Goal: Task Accomplishment & Management: Use online tool/utility

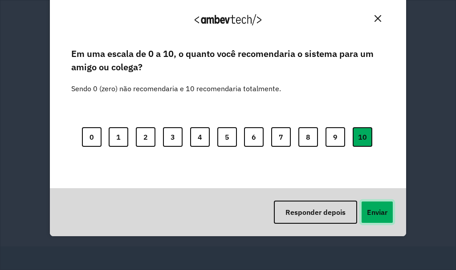
click at [388, 210] on button "Enviar" at bounding box center [376, 212] width 33 height 23
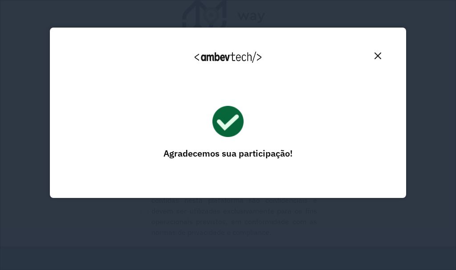
click at [375, 53] on img "Close" at bounding box center [377, 55] width 7 height 7
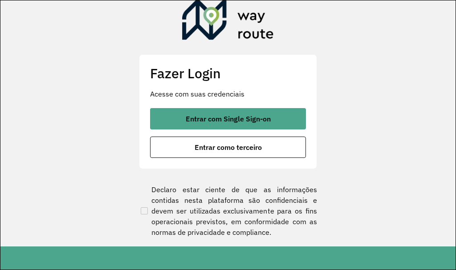
click at [235, 115] on span "Entrar com Single Sign-on" at bounding box center [228, 118] width 85 height 7
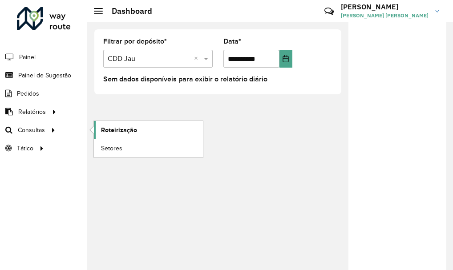
click at [148, 131] on link "Roteirização" at bounding box center [148, 130] width 109 height 18
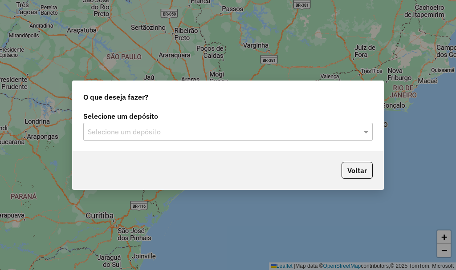
click at [200, 154] on div "Voltar" at bounding box center [228, 170] width 311 height 38
click at [192, 142] on div "Selecione um depósito Selecione um depósito" at bounding box center [228, 130] width 311 height 42
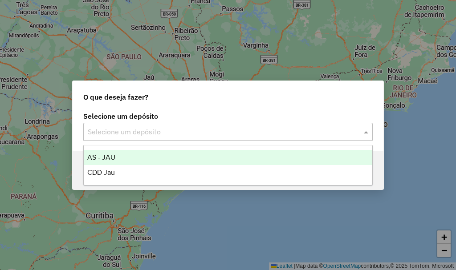
click at [187, 127] on input "text" at bounding box center [219, 132] width 262 height 11
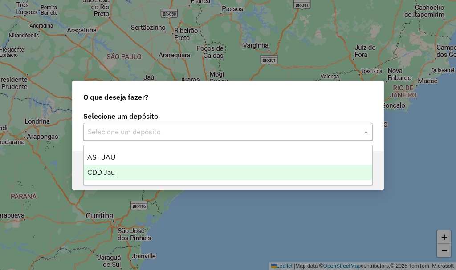
click at [156, 175] on div "CDD Jau" at bounding box center [228, 172] width 288 height 15
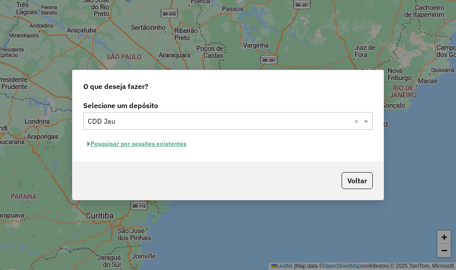
click at [97, 147] on button "Pesquisar por sessões existentes" at bounding box center [136, 144] width 107 height 14
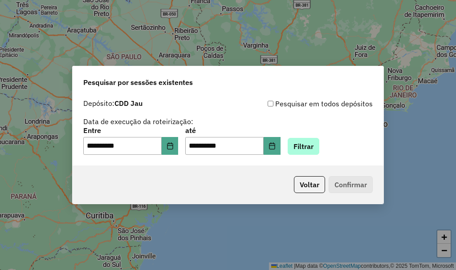
drag, startPoint x: 337, startPoint y: 148, endPoint x: 323, endPoint y: 145, distance: 14.5
click at [334, 147] on div "**********" at bounding box center [227, 141] width 289 height 28
click at [319, 145] on button "Filtrar" at bounding box center [303, 146] width 32 height 17
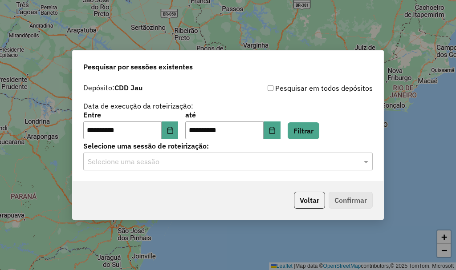
click at [195, 159] on hb-app "**********" at bounding box center [228, 135] width 456 height 270
click at [186, 174] on div "**********" at bounding box center [228, 130] width 311 height 102
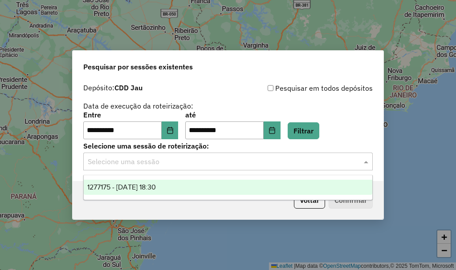
click at [187, 163] on input "text" at bounding box center [219, 162] width 262 height 11
click at [186, 182] on div "1277175 - 17/09/2025 18:30" at bounding box center [228, 187] width 288 height 15
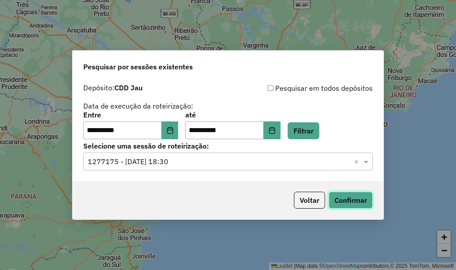
click at [357, 194] on button "Confirmar" at bounding box center [350, 200] width 44 height 17
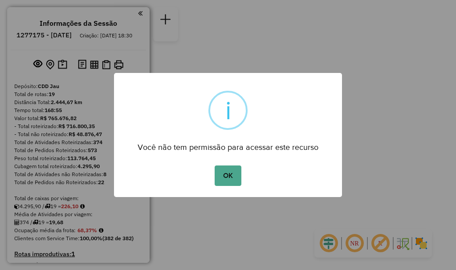
click at [244, 178] on div "OK No Cancel" at bounding box center [228, 175] width 228 height 25
click at [232, 175] on button "OK" at bounding box center [227, 176] width 26 height 20
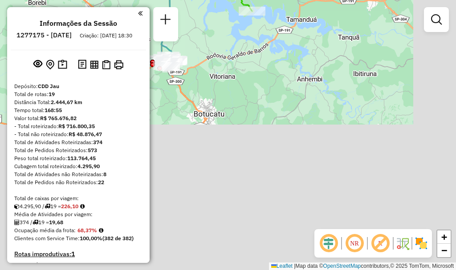
click at [207, 0] on html "Aguarde... Pop-up bloqueado! Seu navegador bloqueou automáticamente a abertura …" at bounding box center [228, 135] width 456 height 270
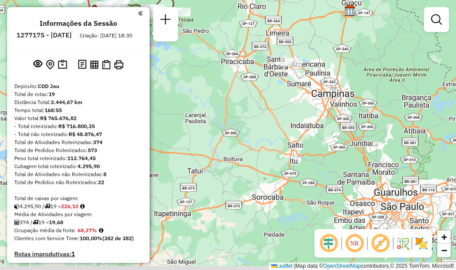
drag, startPoint x: 292, startPoint y: 197, endPoint x: 277, endPoint y: 107, distance: 91.1
click at [277, 107] on div "Janela de atendimento Grade de atendimento Capacidade Transportadoras Veículos …" at bounding box center [228, 135] width 456 height 270
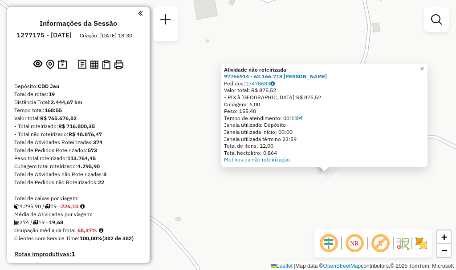
drag, startPoint x: 265, startPoint y: 166, endPoint x: 365, endPoint y: 204, distance: 106.8
click at [365, 204] on div "Atividade não roteirizada 97766914 - 62.166.718 [PERSON_NAME]: 17478683 Valor t…" at bounding box center [228, 135] width 456 height 270
click at [424, 68] on span "×" at bounding box center [422, 69] width 4 height 8
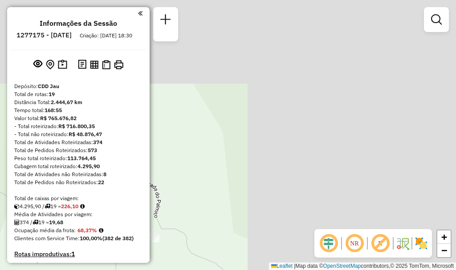
drag, startPoint x: 400, startPoint y: 116, endPoint x: 154, endPoint y: 230, distance: 271.1
click at [154, 230] on div "Janela de atendimento Grade de atendimento Capacidade Transportadoras Veículos …" at bounding box center [228, 135] width 456 height 270
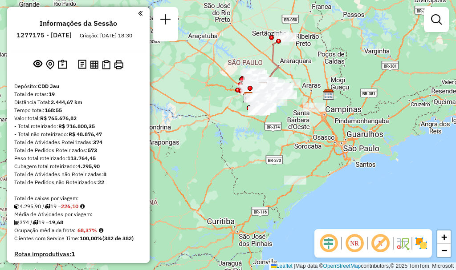
drag, startPoint x: 318, startPoint y: 104, endPoint x: 311, endPoint y: 125, distance: 21.4
click at [305, 145] on div "Janela de atendimento Grade de atendimento Capacidade Transportadoras Veículos …" at bounding box center [228, 135] width 456 height 270
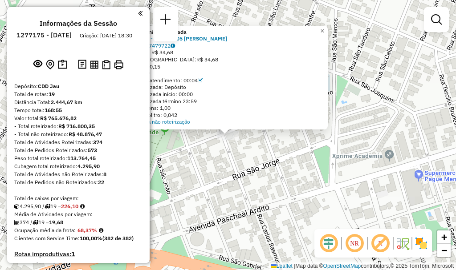
drag, startPoint x: 270, startPoint y: 91, endPoint x: 334, endPoint y: 152, distance: 88.7
click at [334, 152] on div "Atividade não roteirizada 97766894 - 59.751.205 [PERSON_NAME] Pedidos: 17479722…" at bounding box center [228, 135] width 456 height 270
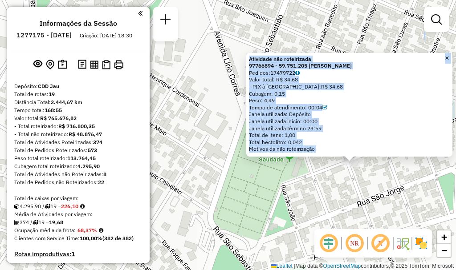
drag, startPoint x: 289, startPoint y: 170, endPoint x: 413, endPoint y: 197, distance: 127.5
click at [413, 197] on div "Atividade não roteirizada 97766894 - 59.751.205 [PERSON_NAME] Pedidos: 17479722…" at bounding box center [228, 135] width 456 height 270
click at [347, 192] on div "Atividade não roteirizada 97766894 - 59.751.205 [PERSON_NAME] Pedidos: 17479722…" at bounding box center [228, 135] width 456 height 270
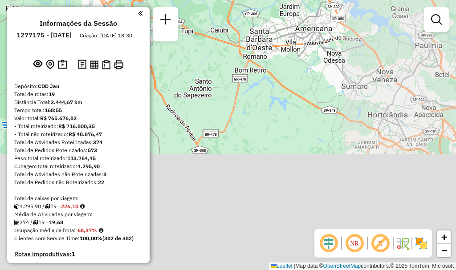
drag, startPoint x: 395, startPoint y: 152, endPoint x: 346, endPoint y: -2, distance: 161.1
click at [346, 0] on html "Aguarde... Pop-up bloqueado! Seu navegador bloqueou automáticamente a abertura …" at bounding box center [228, 135] width 456 height 270
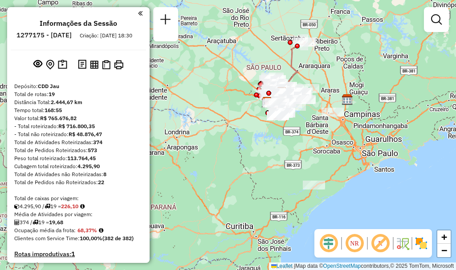
drag, startPoint x: 287, startPoint y: 96, endPoint x: 283, endPoint y: 147, distance: 50.9
click at [259, 159] on div "Janela de atendimento Grade de atendimento Capacidade Transportadoras Veículos …" at bounding box center [228, 135] width 456 height 270
